Goal: Information Seeking & Learning: Learn about a topic

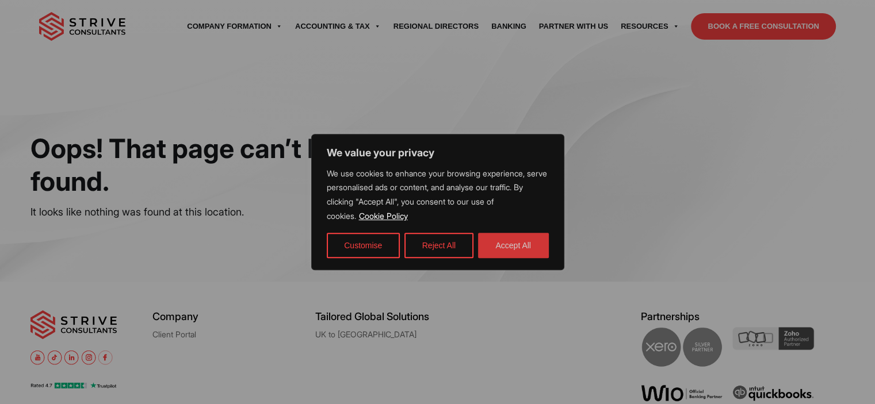
click at [519, 248] on button "Accept All" at bounding box center [513, 245] width 71 height 25
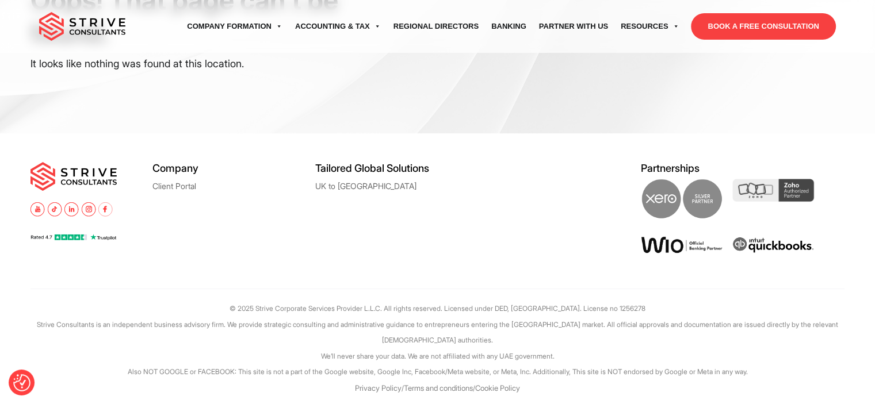
scroll to position [152, 0]
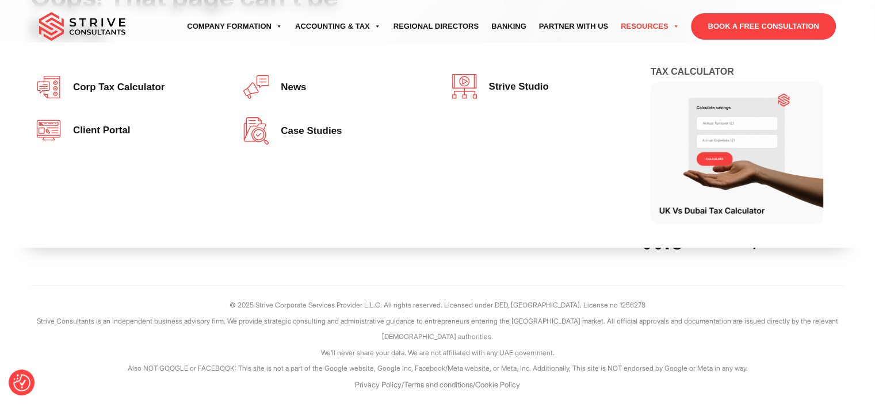
click at [650, 25] on link "Resources" at bounding box center [649, 26] width 71 height 32
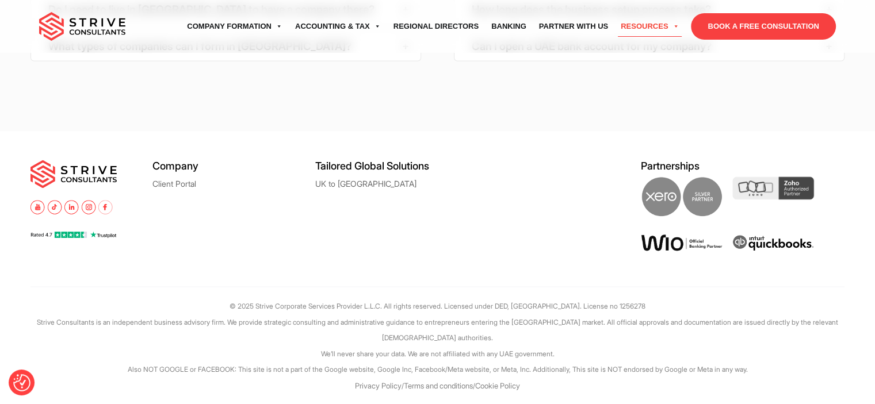
scroll to position [1780, 0]
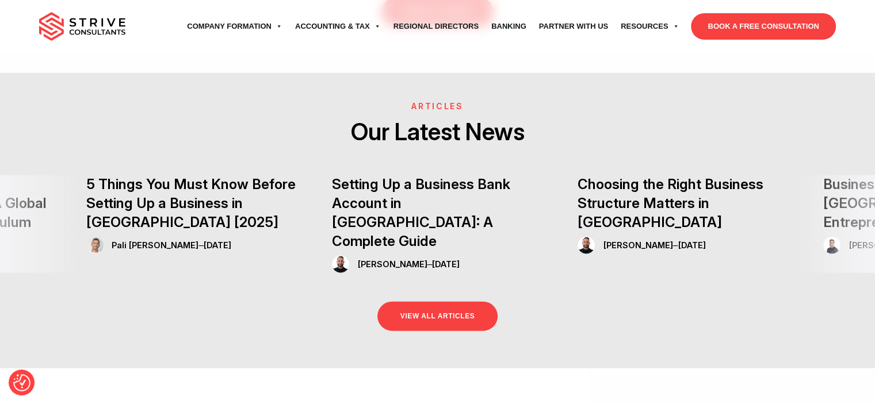
scroll to position [2645, 0]
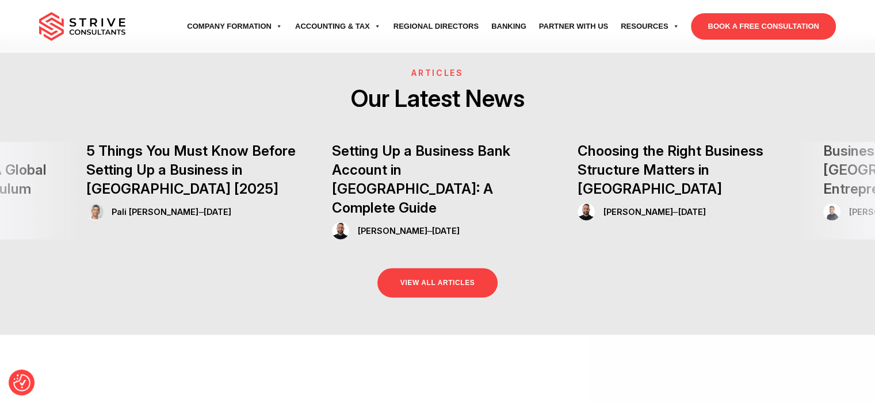
click at [460, 269] on link "VIEW ALL ARTICLES" at bounding box center [437, 283] width 121 height 29
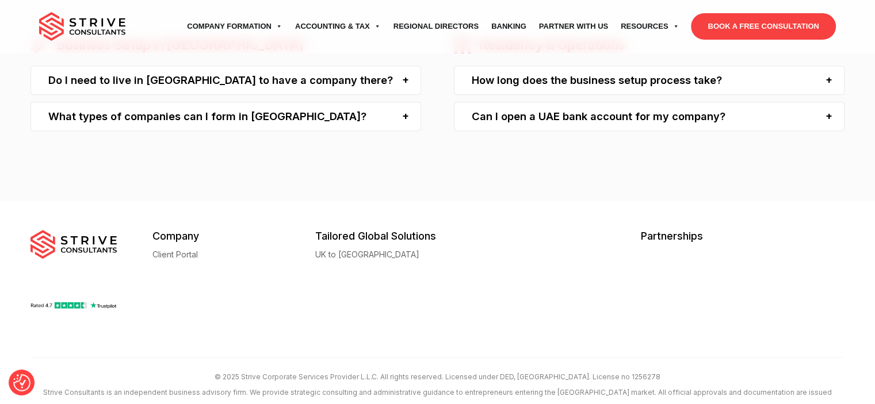
scroll to position [1035, 0]
